Goal: Find specific page/section

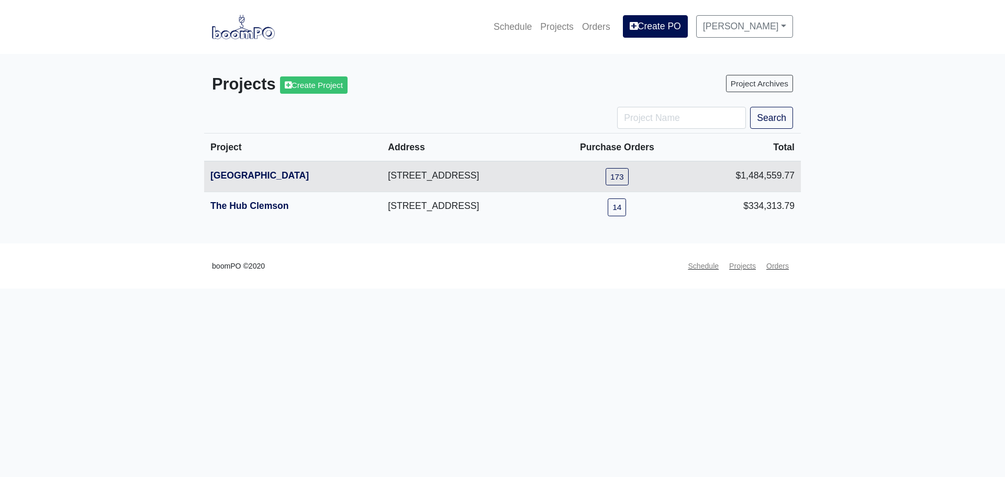
click at [271, 182] on th "[GEOGRAPHIC_DATA]" at bounding box center [292, 176] width 177 height 31
click at [269, 178] on link "[GEOGRAPHIC_DATA]" at bounding box center [259, 175] width 98 height 10
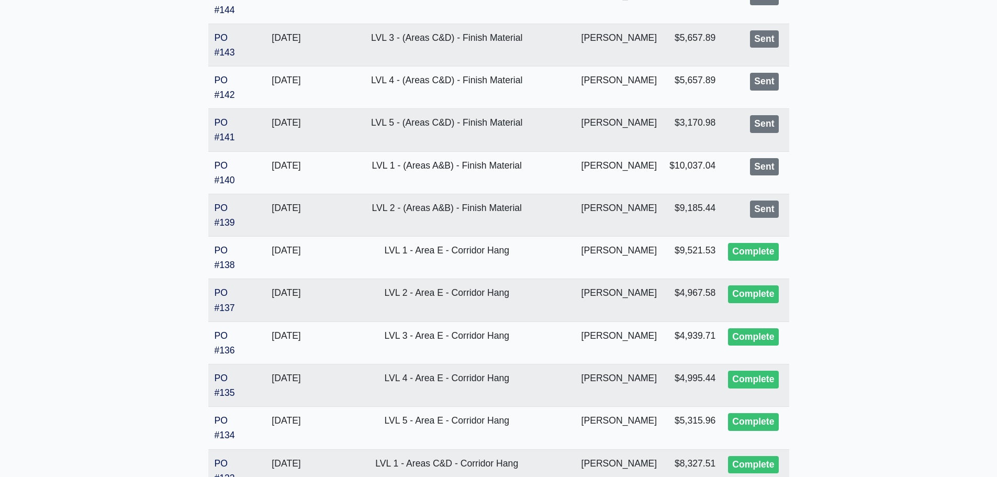
scroll to position [2073, 0]
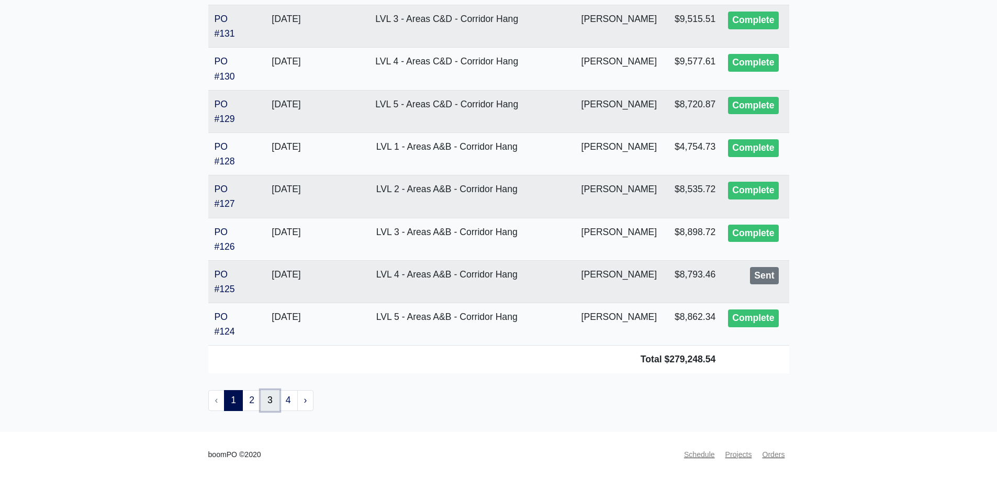
click at [270, 394] on link "3" at bounding box center [270, 400] width 19 height 21
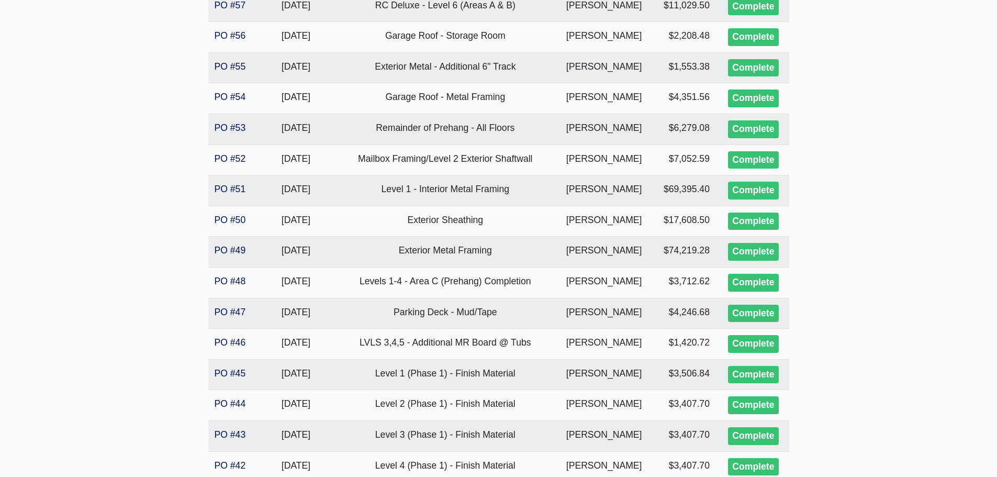
scroll to position [1465, 0]
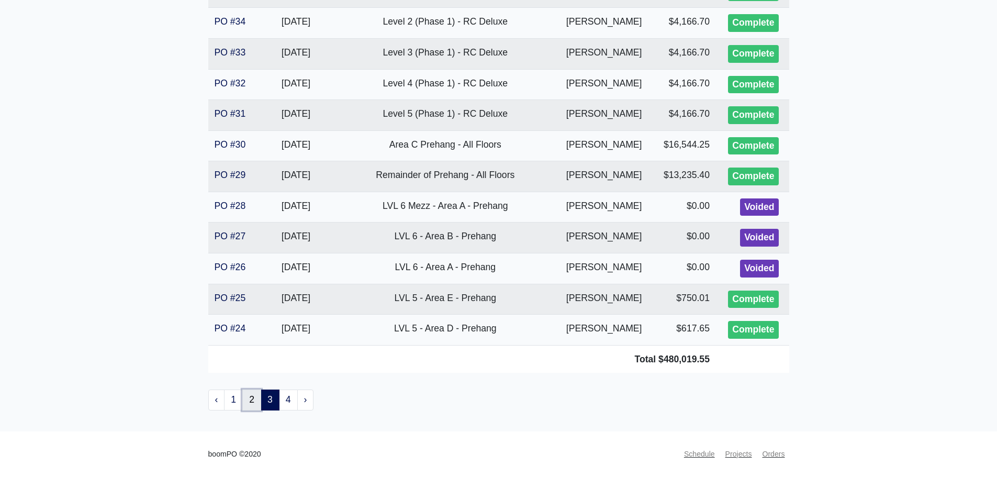
click at [255, 403] on link "2" at bounding box center [251, 399] width 19 height 21
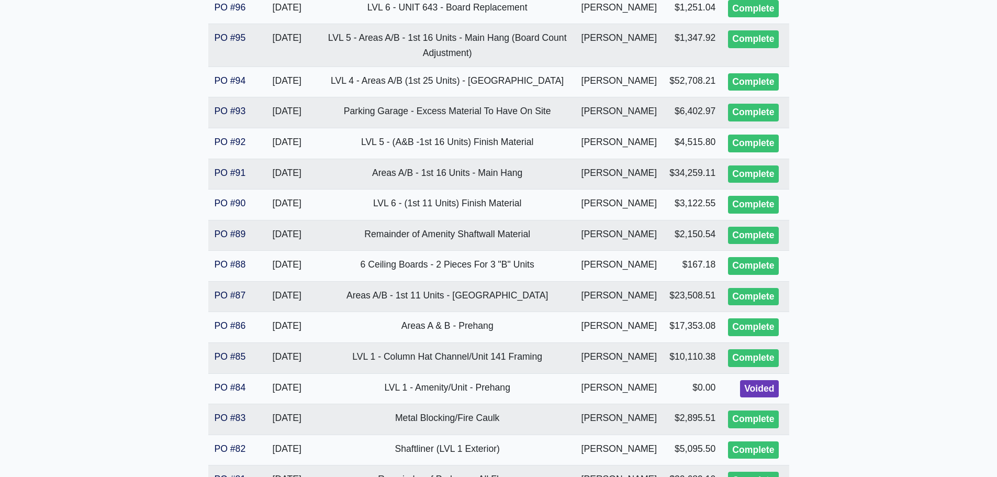
scroll to position [1392, 0]
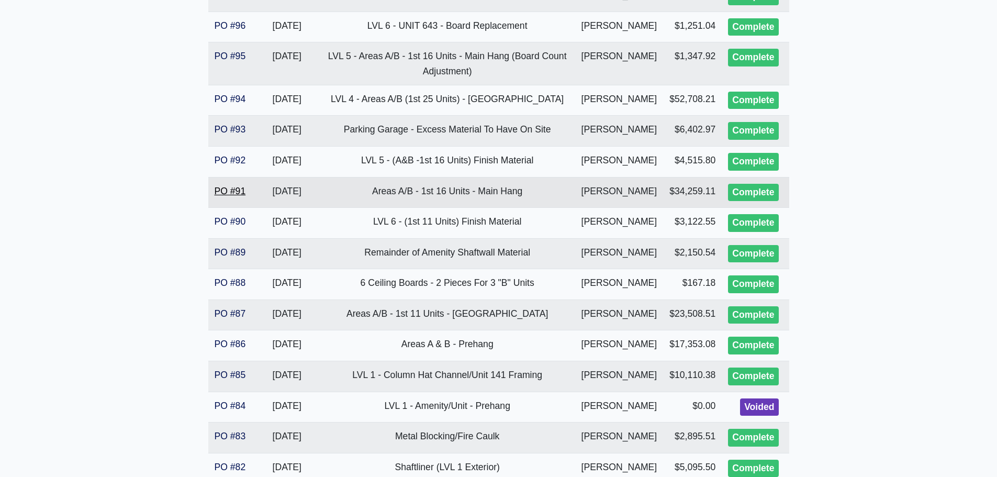
click at [219, 196] on link "PO #91" at bounding box center [230, 191] width 31 height 10
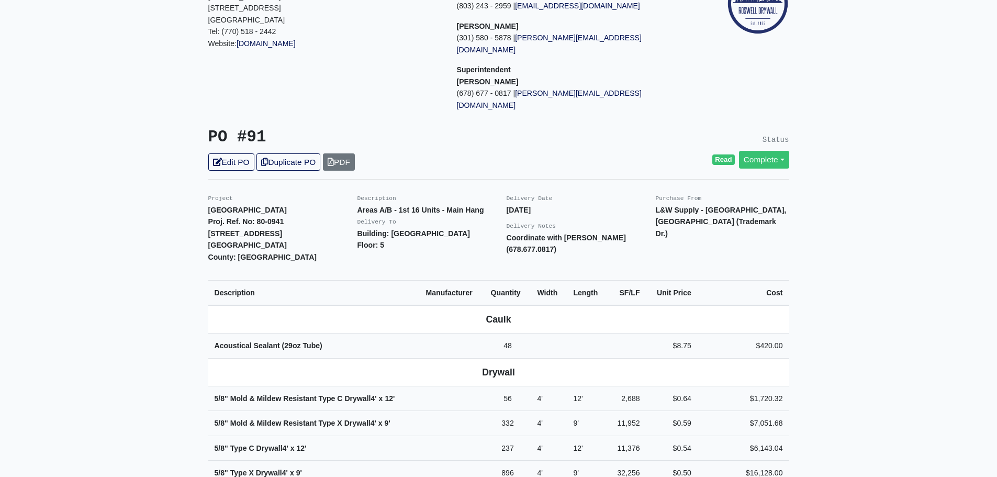
scroll to position [105, 0]
